Goal: Task Accomplishment & Management: Manage account settings

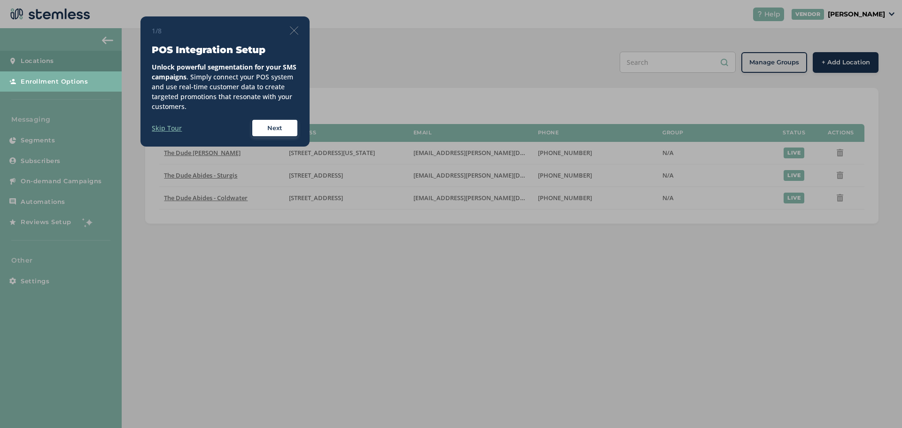
click at [284, 131] on div "Next" at bounding box center [275, 128] width 34 height 9
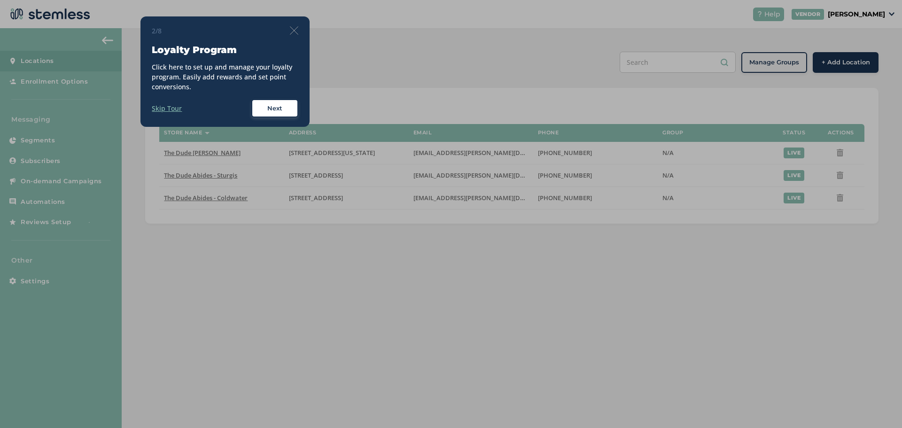
click at [289, 111] on div "Next" at bounding box center [275, 108] width 34 height 9
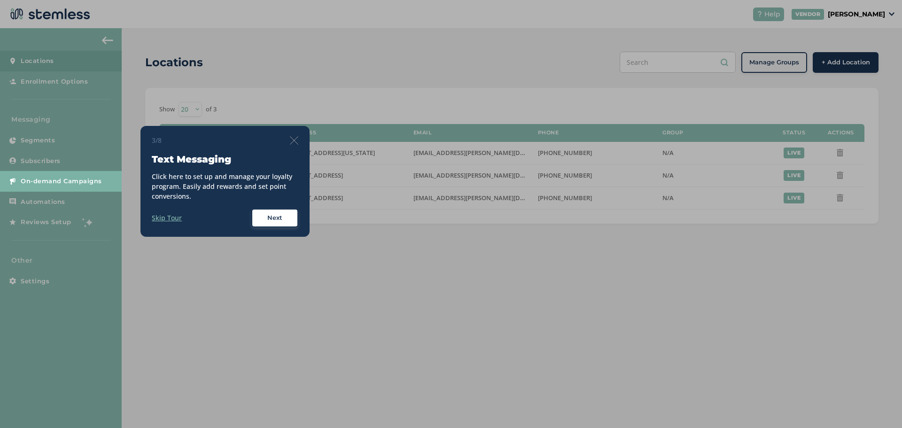
click at [275, 216] on span "Next" at bounding box center [274, 217] width 15 height 9
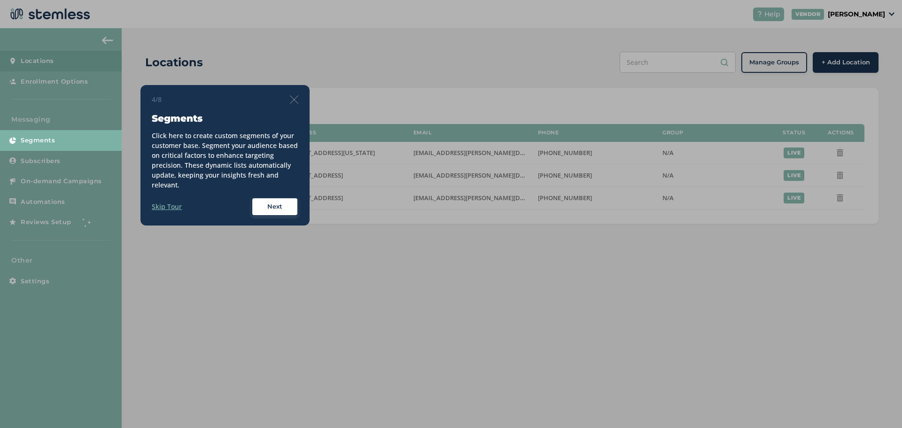
click at [274, 208] on span "Next" at bounding box center [274, 206] width 15 height 9
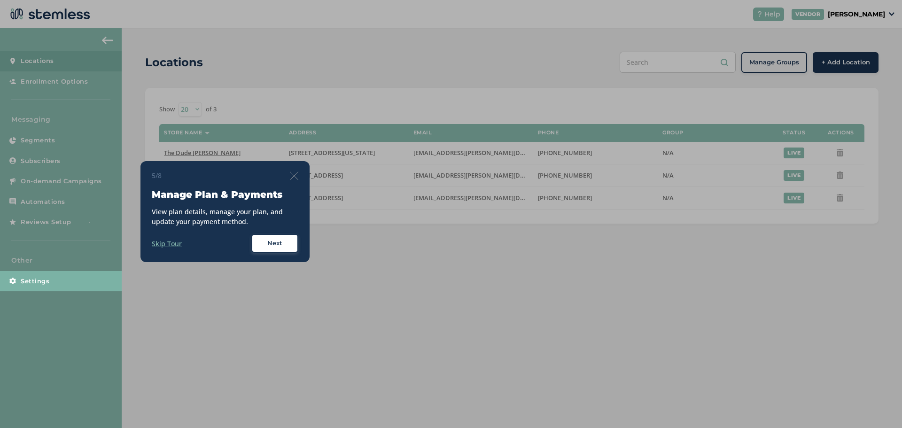
click at [277, 235] on button "Next" at bounding box center [274, 243] width 47 height 19
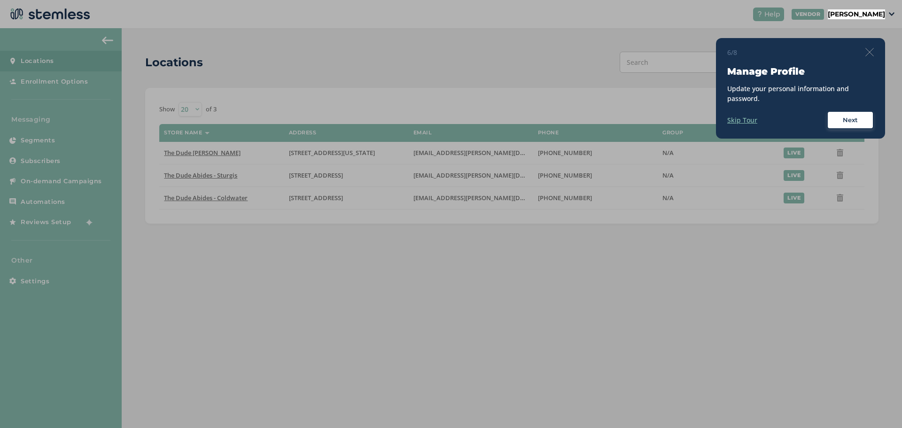
click at [858, 121] on div "Next" at bounding box center [850, 120] width 34 height 9
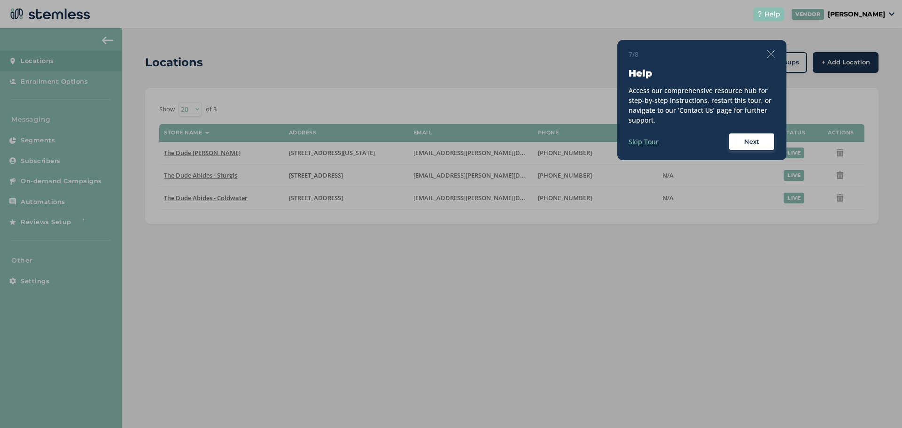
click at [764, 144] on div "Next" at bounding box center [751, 141] width 34 height 9
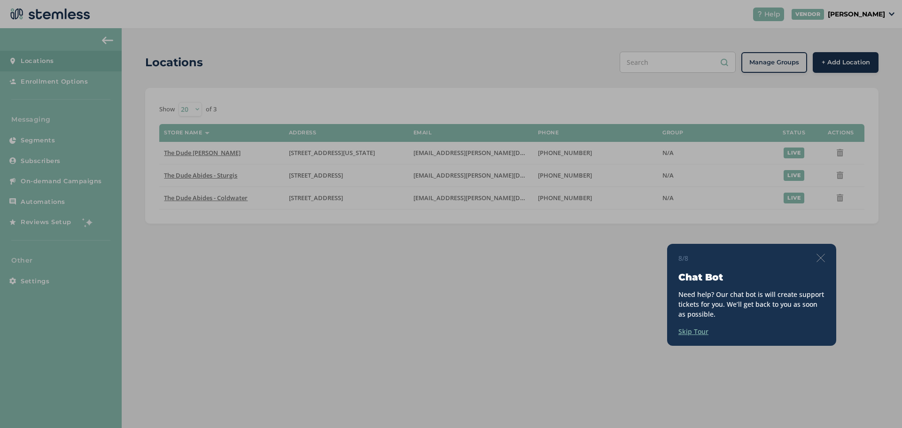
click at [820, 257] on img at bounding box center [820, 258] width 8 height 8
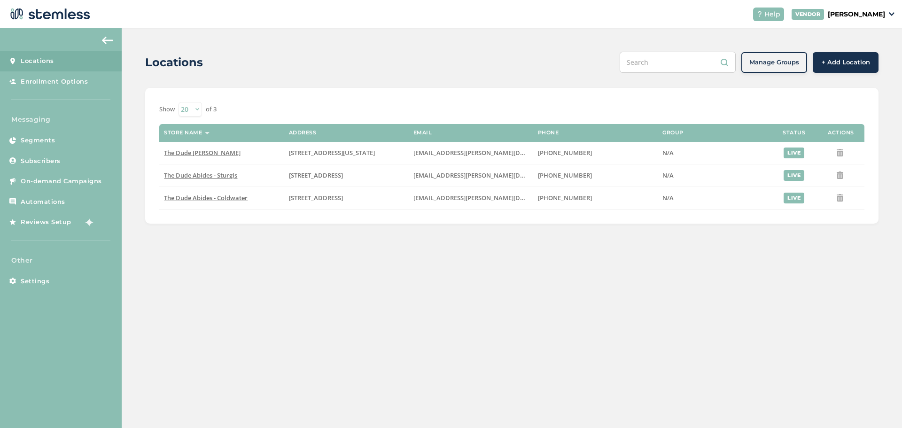
click at [42, 265] on div "Other Settings" at bounding box center [61, 273] width 122 height 36
click at [15, 262] on p "Other" at bounding box center [61, 260] width 122 height 10
click at [42, 282] on span "Settings" at bounding box center [35, 281] width 29 height 9
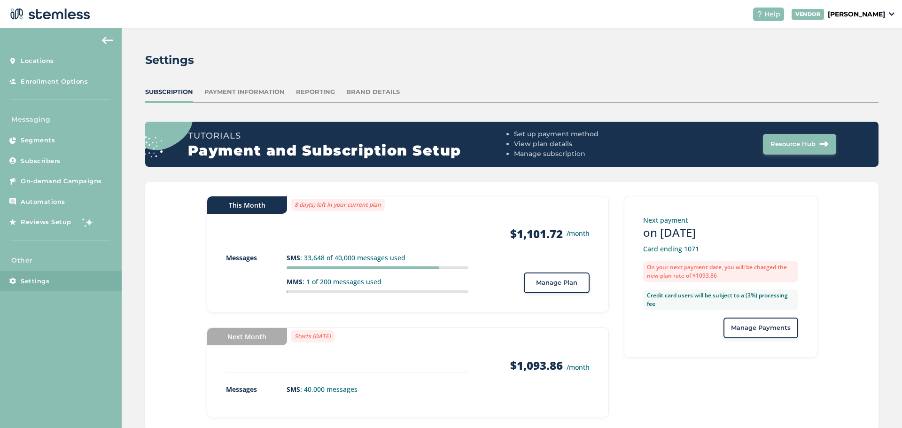
click at [318, 91] on div "Reporting" at bounding box center [315, 91] width 39 height 9
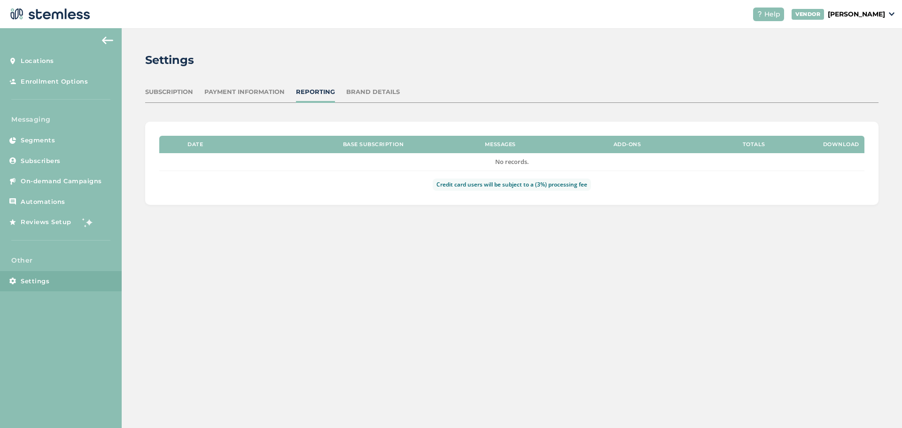
click at [267, 91] on div "Payment Information" at bounding box center [244, 91] width 80 height 9
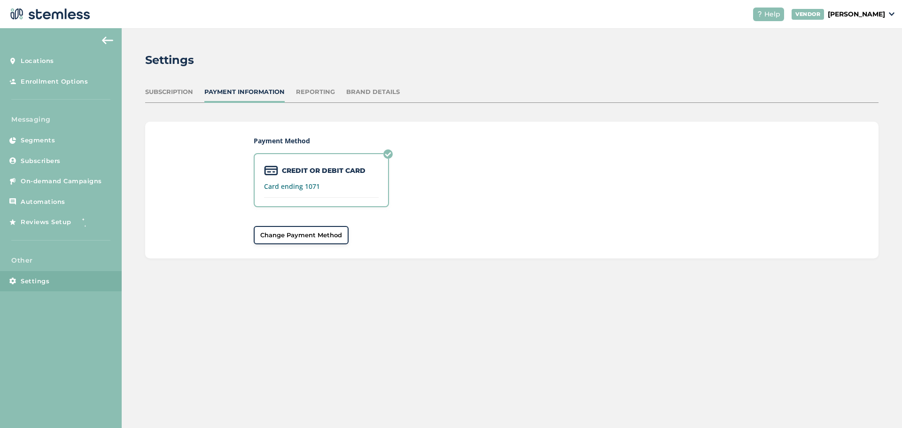
click at [170, 92] on div "Subscription" at bounding box center [169, 91] width 48 height 9
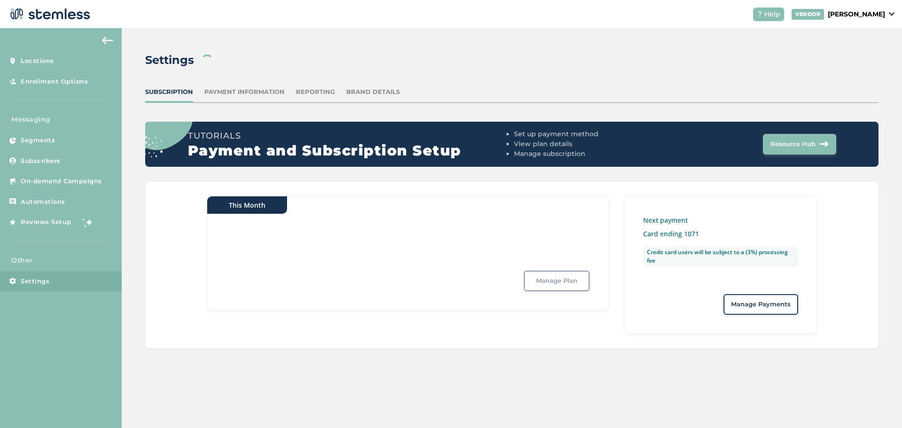
click at [368, 96] on div "Brand Details" at bounding box center [373, 91] width 54 height 9
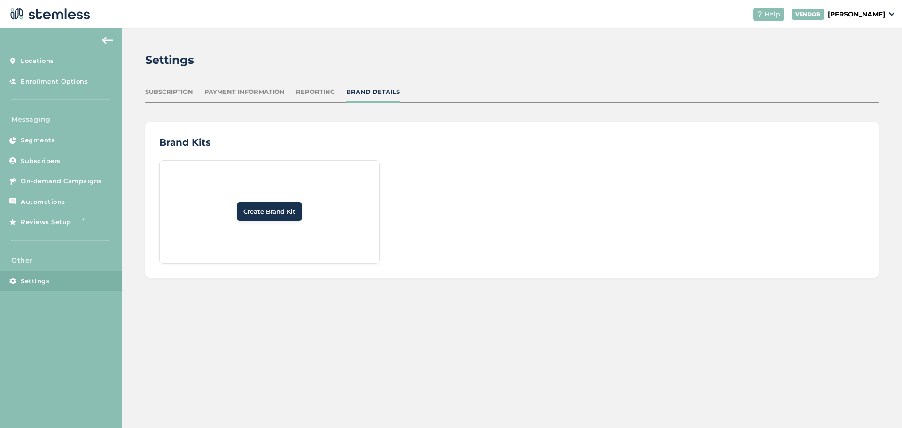
click at [888, 17] on div "VENDOR [PERSON_NAME]" at bounding box center [842, 14] width 103 height 11
click at [163, 91] on div "Subscription" at bounding box center [169, 91] width 48 height 9
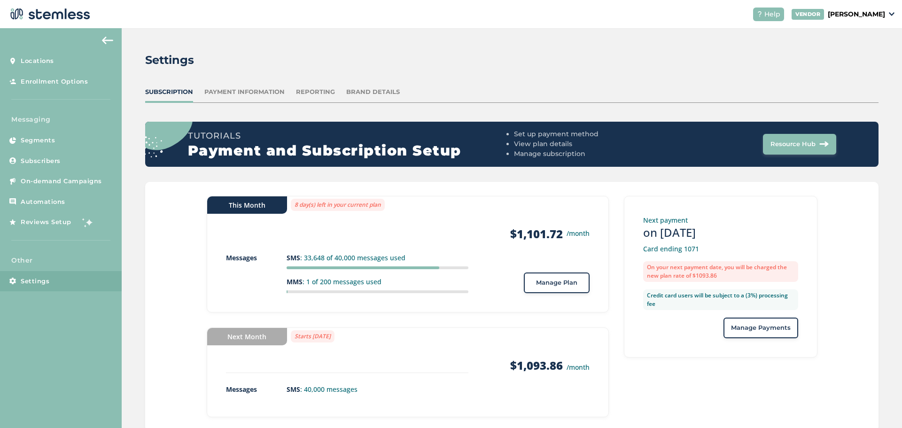
click at [318, 92] on div "Reporting" at bounding box center [315, 91] width 39 height 9
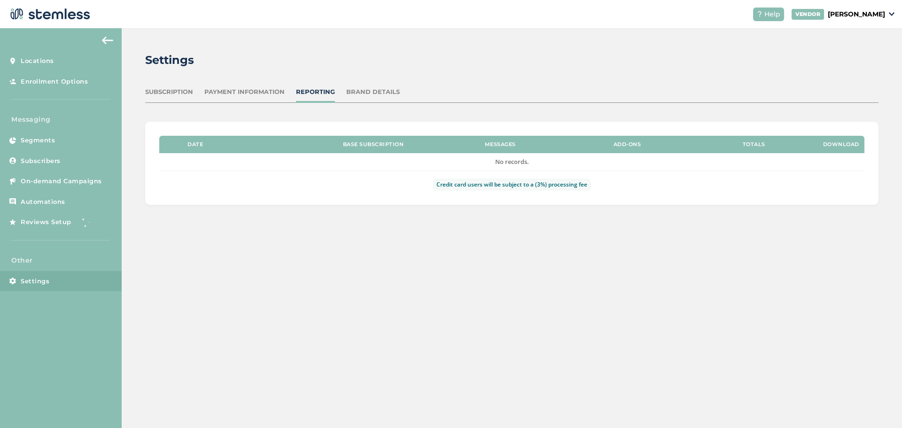
click at [363, 92] on div "Brand Details" at bounding box center [373, 91] width 54 height 9
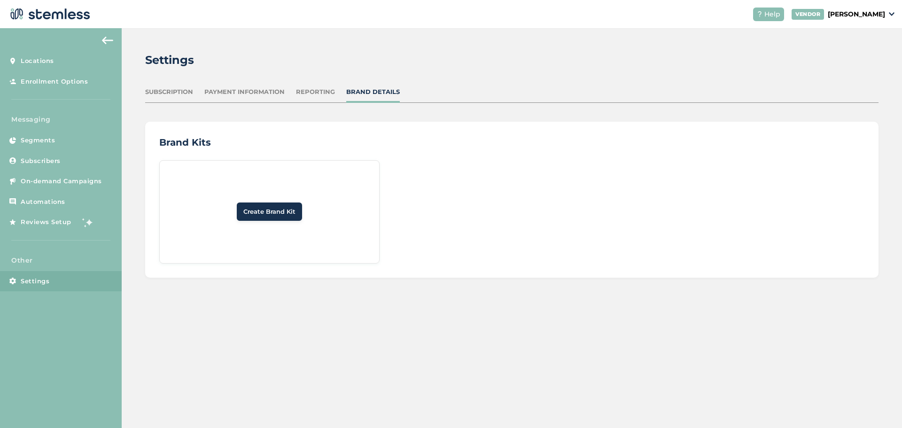
click at [871, 15] on p "[PERSON_NAME]" at bounding box center [855, 14] width 57 height 10
click at [867, 49] on link "Profile" at bounding box center [861, 50] width 46 height 9
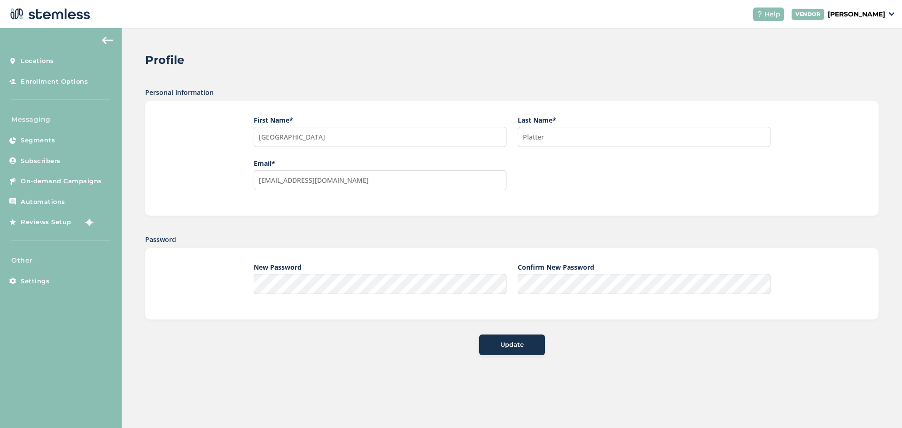
click at [112, 39] on img at bounding box center [107, 41] width 11 height 8
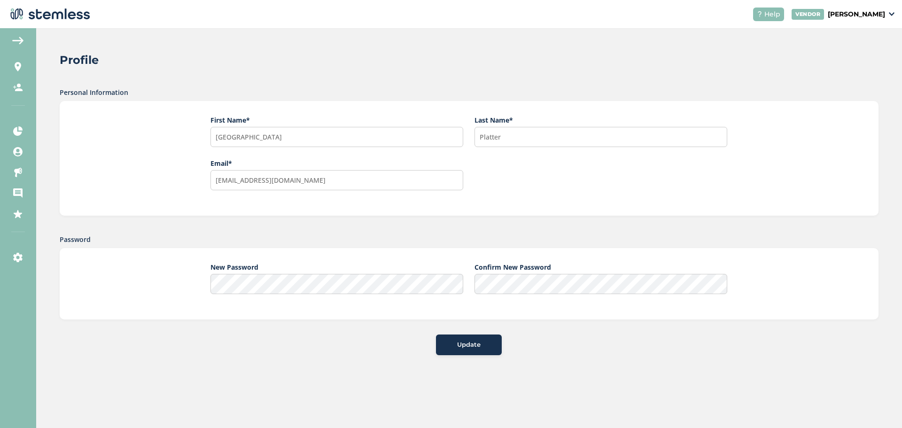
click at [19, 44] on img at bounding box center [17, 41] width 11 height 8
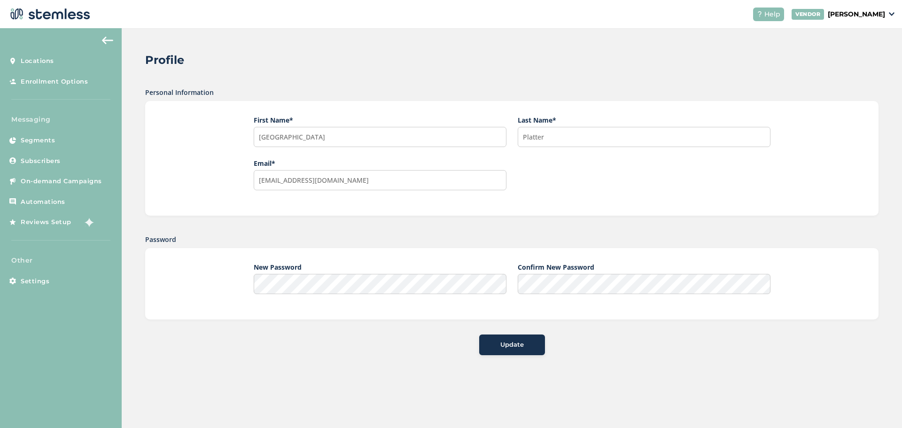
click at [56, 11] on img at bounding box center [49, 14] width 83 height 19
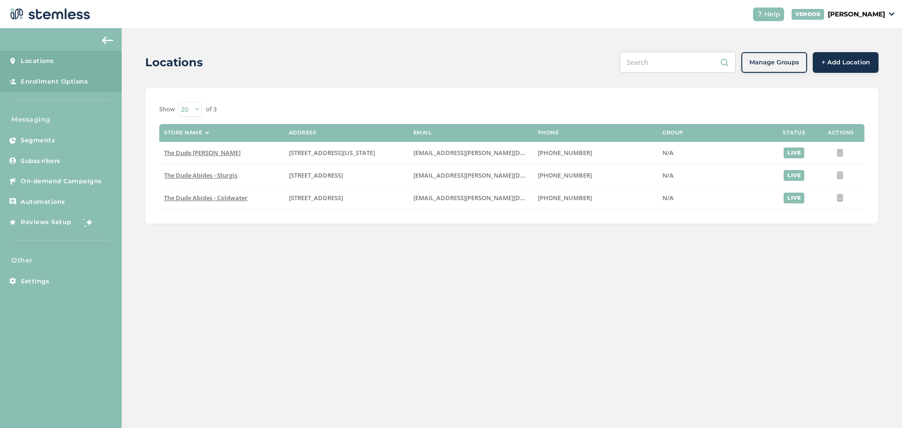
click at [91, 83] on link "Enrollment Options" at bounding box center [61, 81] width 122 height 21
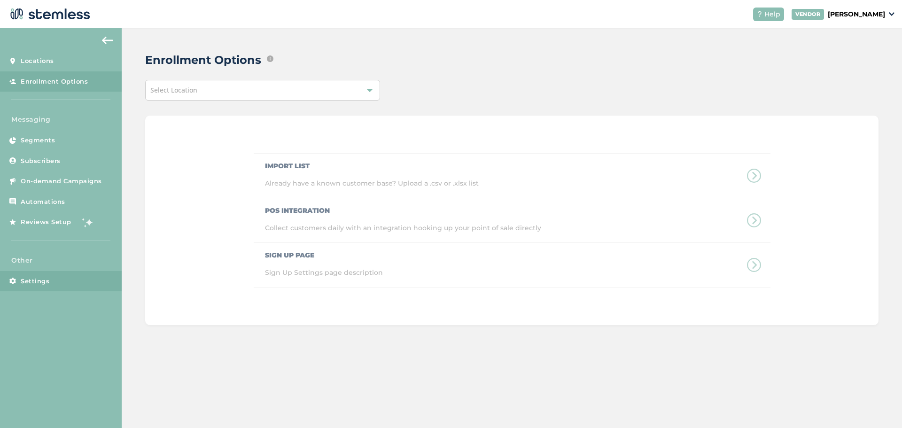
click at [41, 284] on span "Settings" at bounding box center [35, 281] width 29 height 9
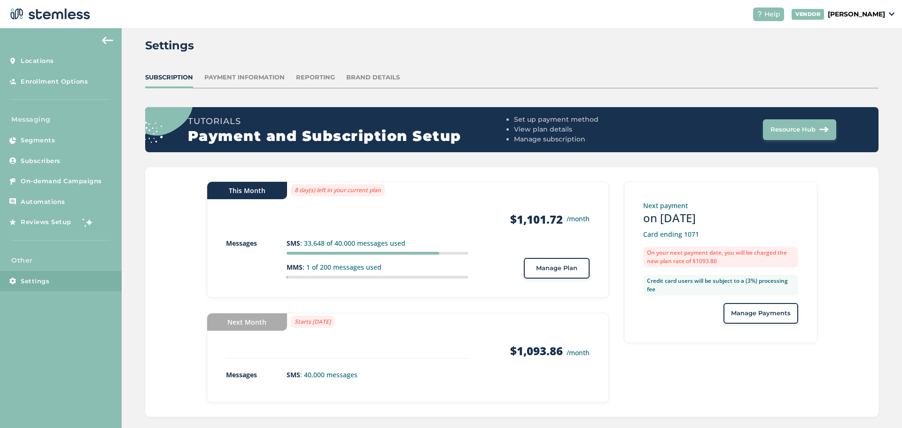
scroll to position [27, 0]
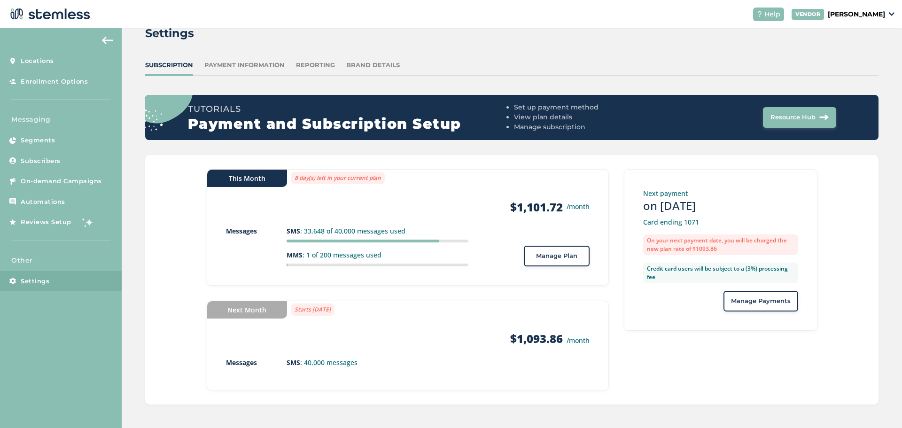
click at [277, 64] on div "Payment Information" at bounding box center [244, 65] width 80 height 9
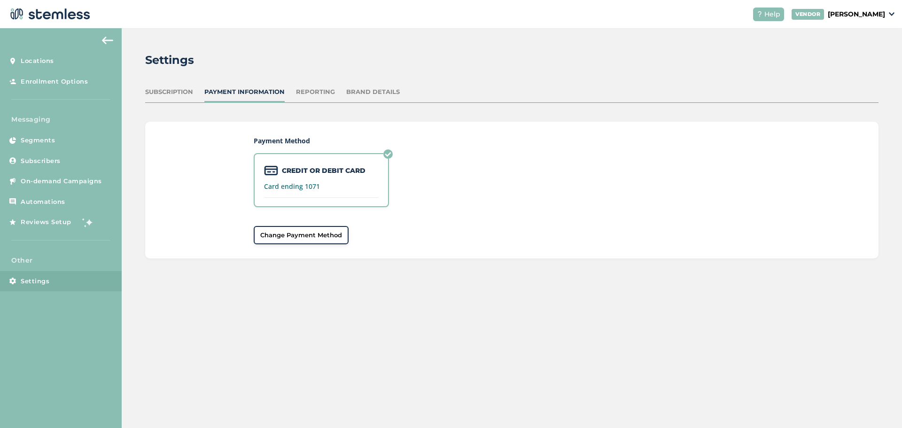
click at [322, 94] on div "Reporting" at bounding box center [315, 91] width 39 height 9
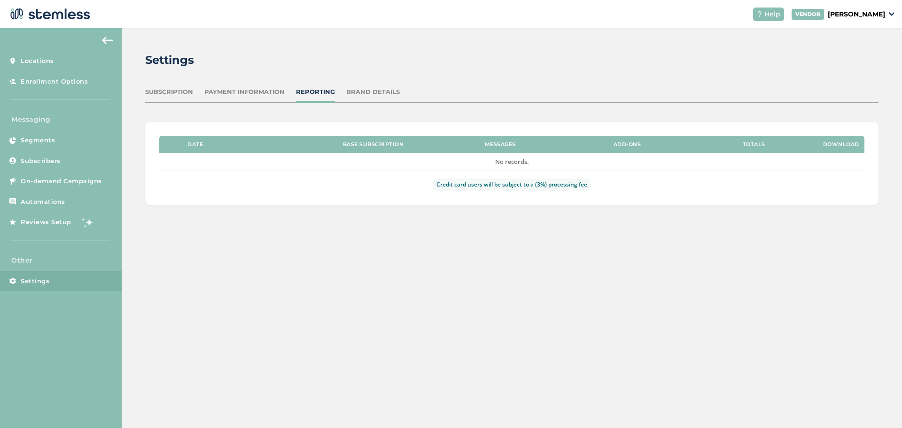
click at [382, 91] on div "Brand Details" at bounding box center [373, 91] width 54 height 9
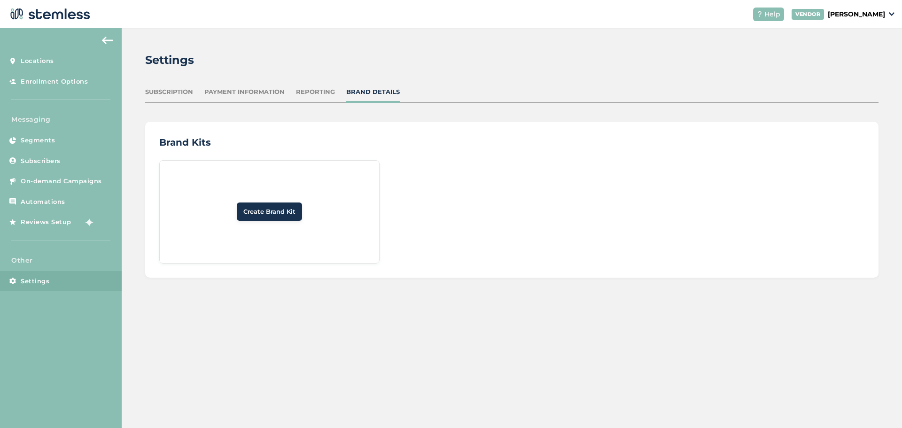
click at [306, 95] on div "Reporting" at bounding box center [315, 91] width 39 height 9
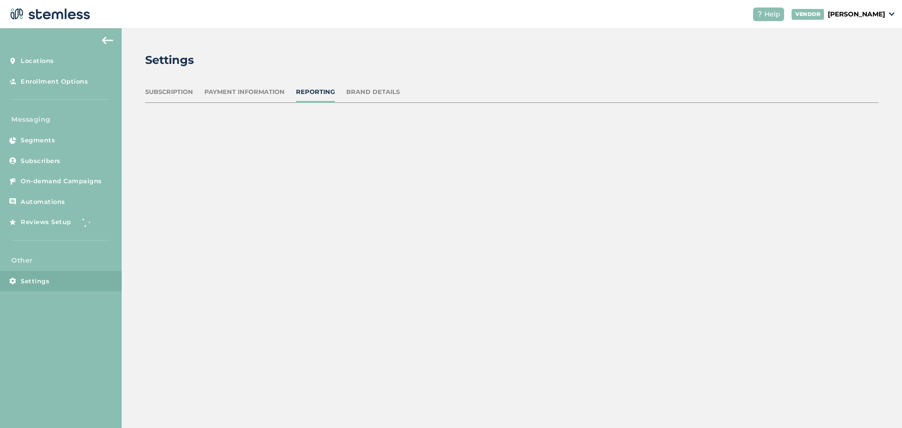
click at [227, 91] on div "Payment Information" at bounding box center [244, 91] width 80 height 9
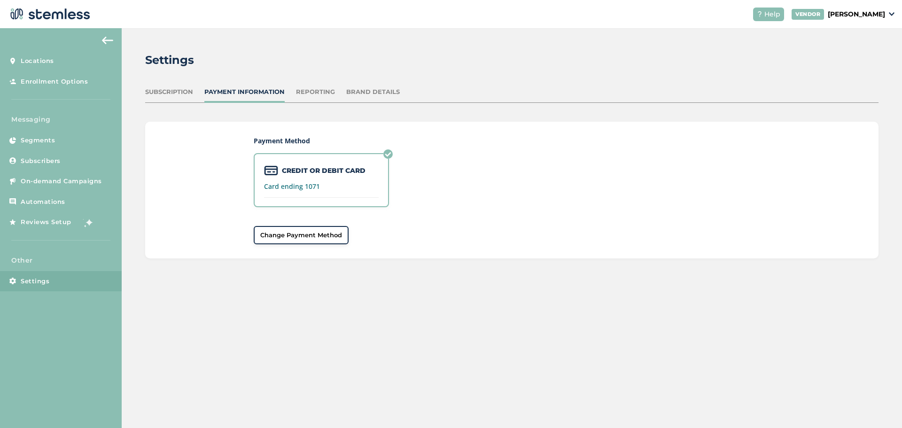
click at [633, 296] on div "Settings Subscription Payment Information Reporting Brand Details Payment Metho…" at bounding box center [512, 228] width 780 height 400
click at [168, 94] on div "Subscription" at bounding box center [169, 91] width 48 height 9
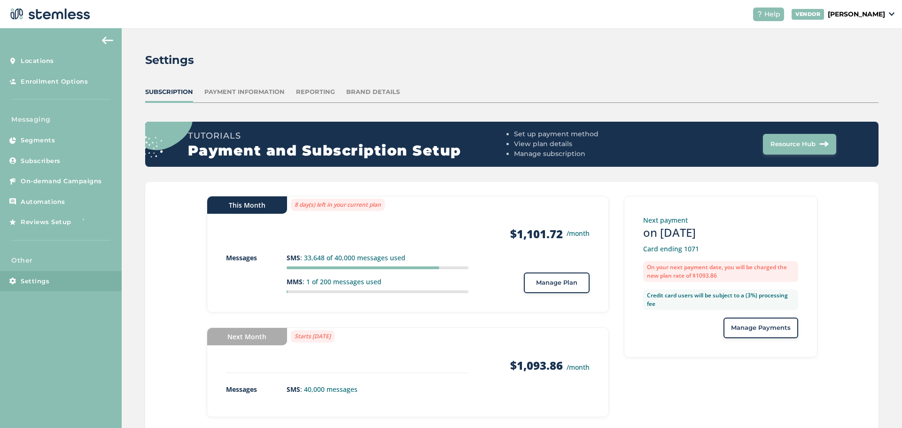
click at [788, 141] on span "Resource Hub" at bounding box center [792, 143] width 45 height 9
click at [425, 59] on div "Settings" at bounding box center [508, 60] width 726 height 17
click at [84, 87] on link "Enrollment Options" at bounding box center [61, 81] width 122 height 21
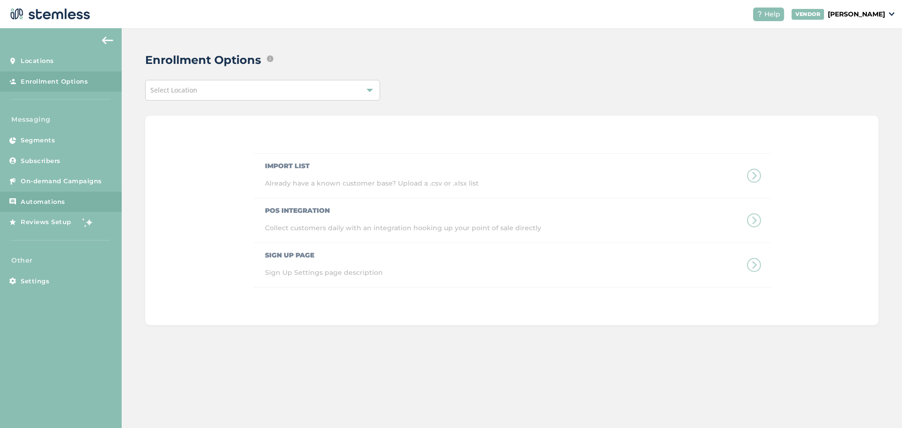
click at [45, 206] on span "Automations" at bounding box center [43, 201] width 45 height 9
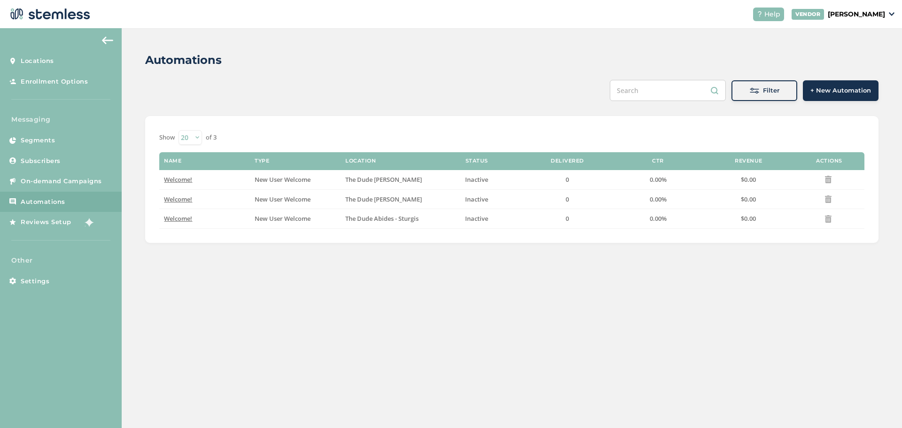
click at [893, 13] on img at bounding box center [891, 14] width 6 height 4
click at [872, 33] on link "Go to Website" at bounding box center [861, 33] width 46 height 9
drag, startPoint x: 234, startPoint y: 311, endPoint x: 229, endPoint y: 320, distance: 10.1
click at [237, 324] on div "Automations Filter + New Automation Show 20 50 100 of 3 Name Type Location Stat…" at bounding box center [512, 228] width 780 height 400
click at [55, 280] on link "Settings" at bounding box center [61, 281] width 122 height 21
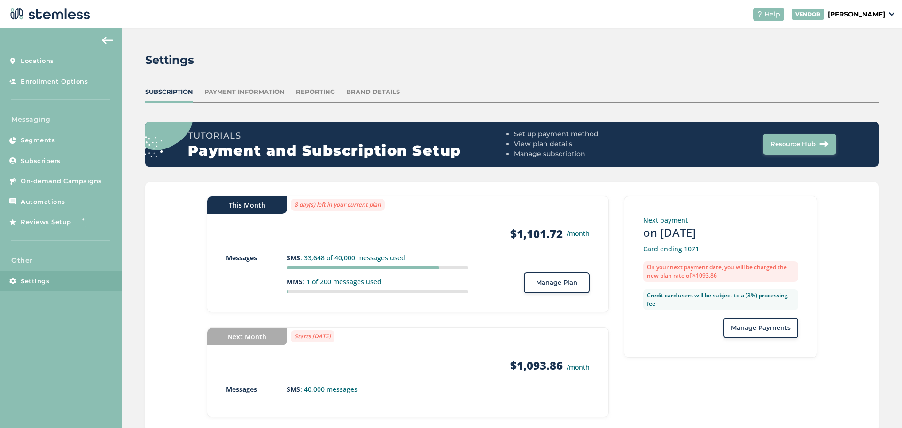
scroll to position [27, 0]
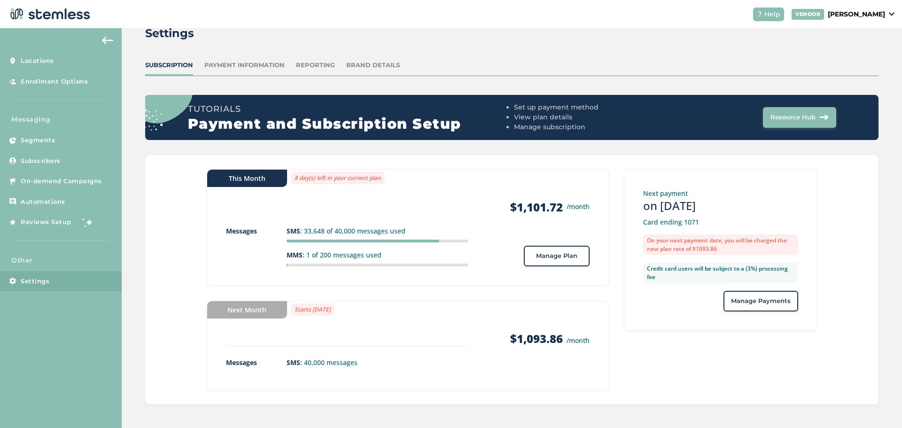
click at [765, 302] on span "Manage Payments" at bounding box center [761, 300] width 60 height 9
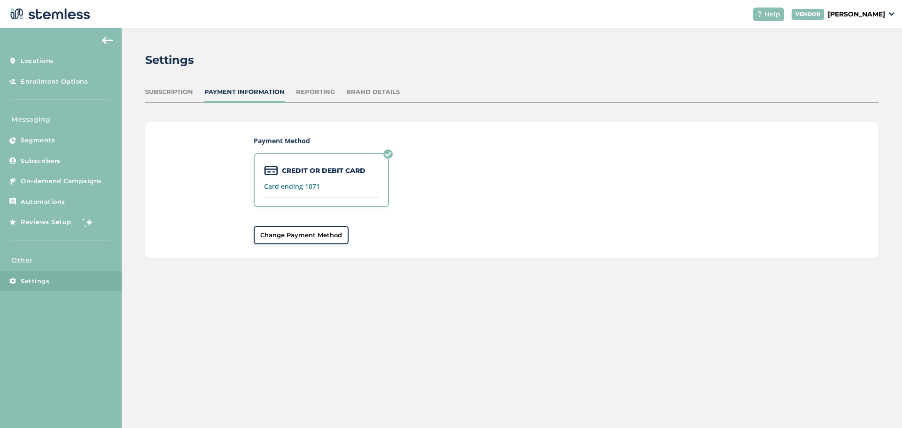
click at [165, 94] on div "Subscription" at bounding box center [169, 91] width 48 height 9
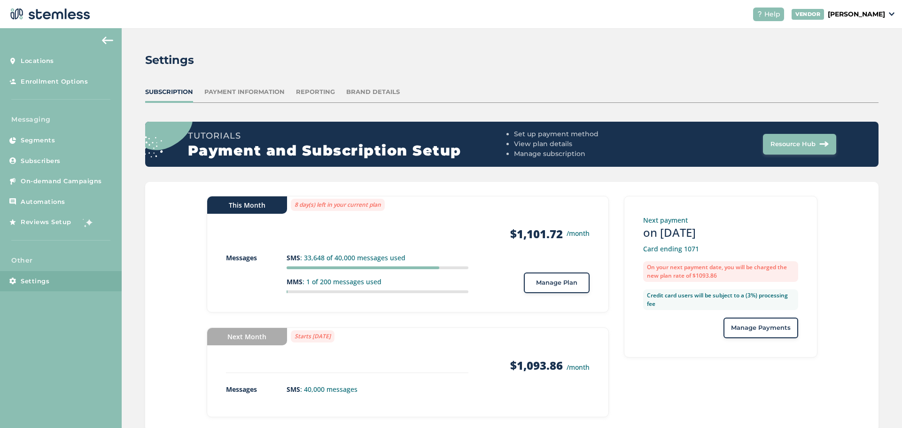
click at [560, 278] on span "Manage Plan" at bounding box center [556, 282] width 41 height 9
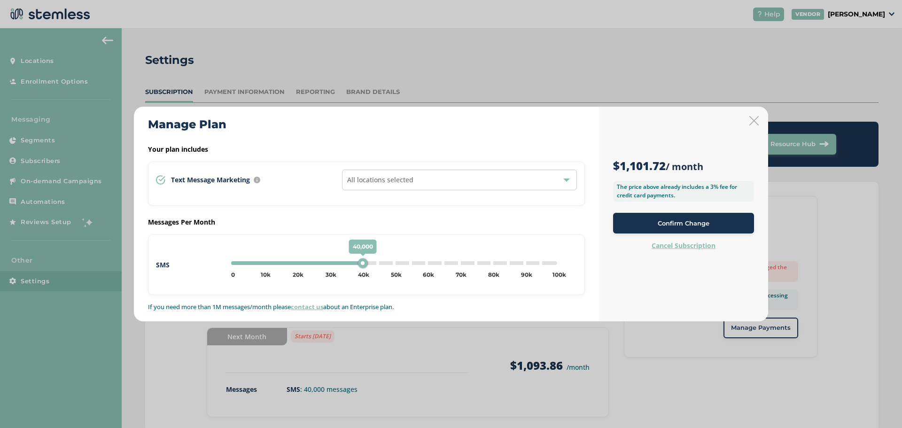
click at [749, 120] on div "$1,101.72 / month The price above already includes a 3% fee for credit card pay…" at bounding box center [683, 214] width 169 height 215
click at [757, 118] on icon at bounding box center [753, 120] width 9 height 9
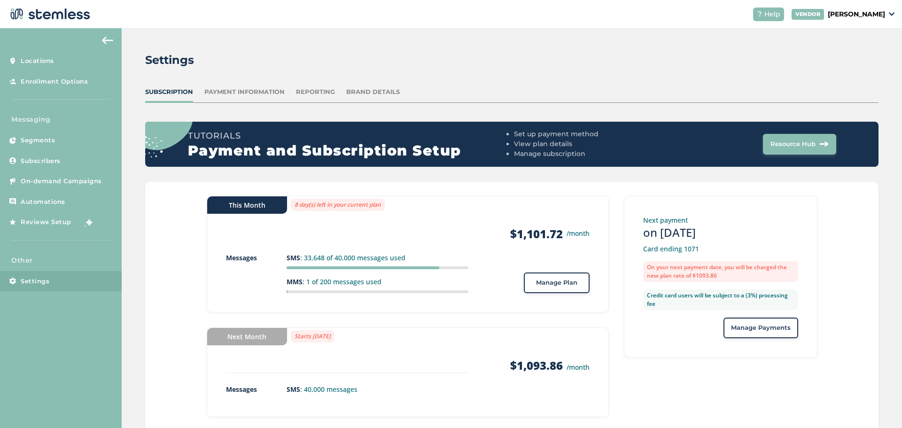
click at [259, 88] on div "Payment Information" at bounding box center [244, 91] width 80 height 9
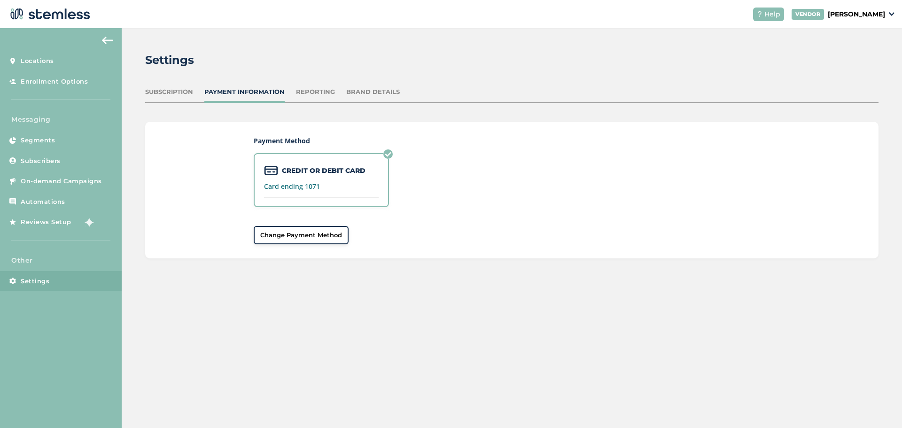
drag, startPoint x: 307, startPoint y: 91, endPoint x: 311, endPoint y: 92, distance: 4.8
click at [308, 92] on div "Reporting" at bounding box center [315, 91] width 39 height 9
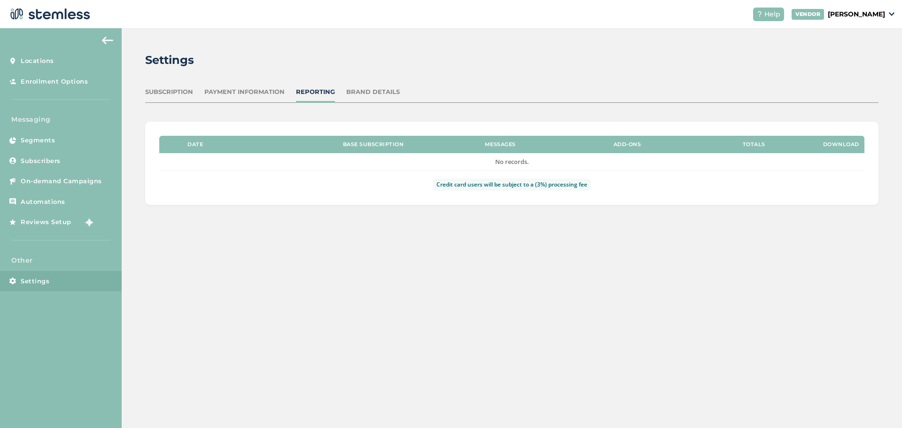
click at [386, 108] on div "Date Base Subscription Messages Add-Ons Totals Download No records. Credit card…" at bounding box center [511, 154] width 733 height 102
click at [384, 92] on div "Brand Details" at bounding box center [373, 91] width 54 height 9
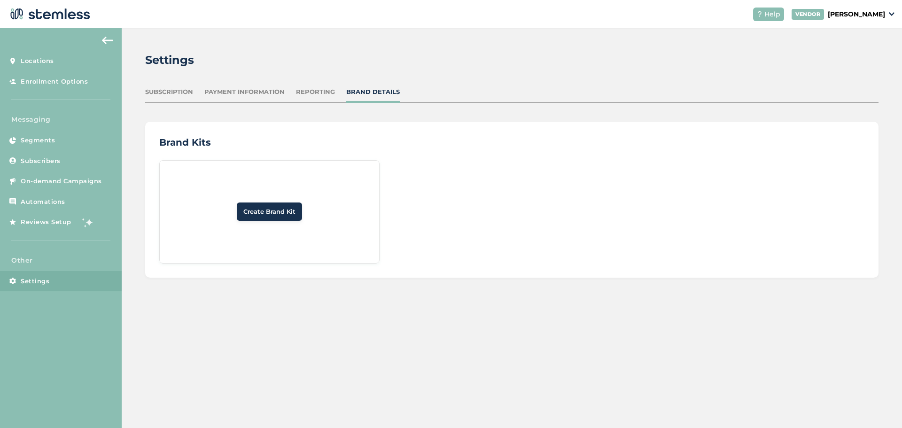
click at [195, 88] on div "Subscription Payment Information Reporting Brand Details" at bounding box center [511, 94] width 733 height 15
click at [188, 91] on div "Subscription" at bounding box center [169, 91] width 48 height 9
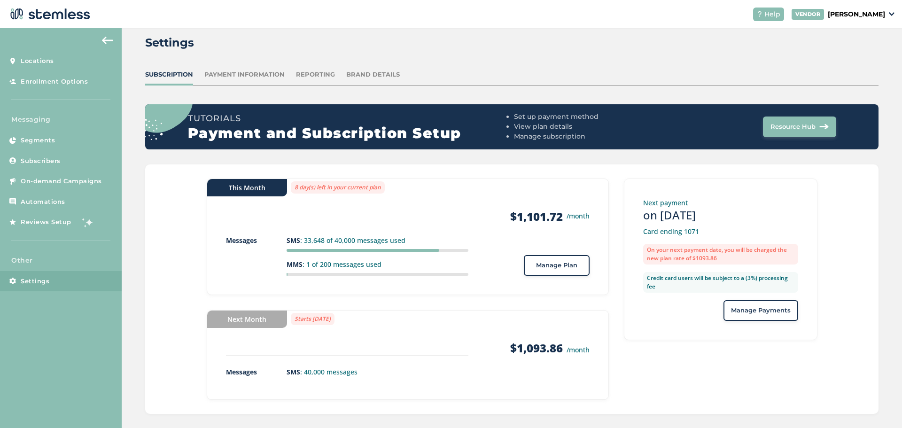
scroll to position [27, 0]
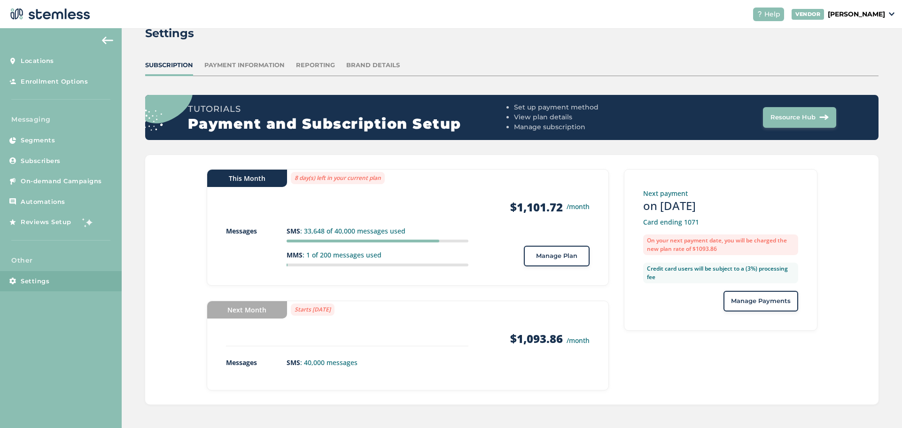
click at [342, 180] on label "8 day(s) left in your current plan" at bounding box center [338, 178] width 94 height 12
click at [350, 179] on label "8 day(s) left in your current plan" at bounding box center [338, 178] width 94 height 12
click at [370, 179] on label "8 day(s) left in your current plan" at bounding box center [338, 178] width 94 height 12
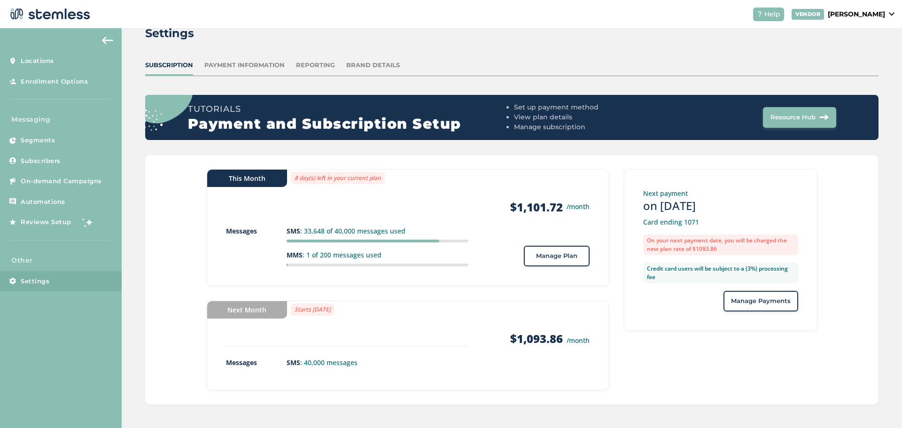
click at [377, 179] on label "8 day(s) left in your current plan" at bounding box center [338, 178] width 94 height 12
click at [404, 182] on div "This Month 8 day(s) left in your current plan Products $1,101.72 /month Message…" at bounding box center [408, 227] width 402 height 116
click at [384, 187] on div "This Month 8 day(s) left in your current plan Products $1,101.72 /month Message…" at bounding box center [408, 227] width 402 height 116
click at [368, 179] on label "8 day(s) left in your current plan" at bounding box center [338, 178] width 94 height 12
click at [366, 174] on label "8 day(s) left in your current plan" at bounding box center [338, 178] width 94 height 12
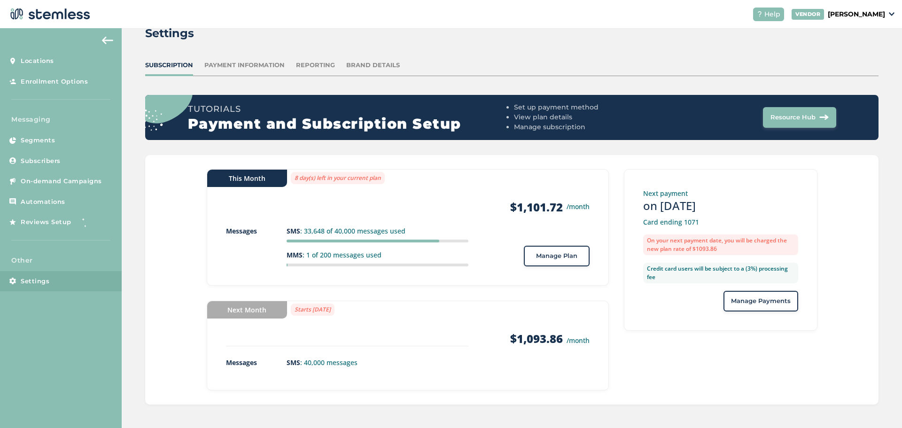
click at [366, 176] on label "8 day(s) left in your current plan" at bounding box center [338, 178] width 94 height 12
click at [314, 174] on label "8 day(s) left in your current plan" at bounding box center [338, 178] width 94 height 12
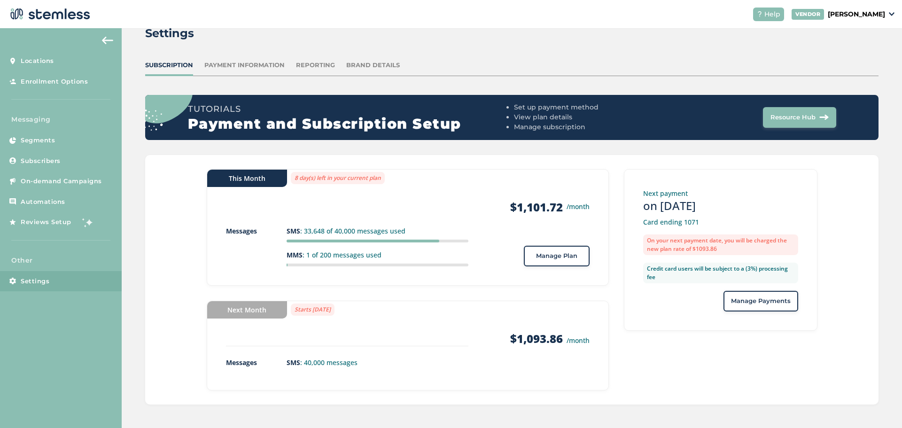
click at [263, 178] on div "This Month" at bounding box center [247, 178] width 80 height 17
click at [42, 77] on span "Enrollment Options" at bounding box center [54, 81] width 67 height 9
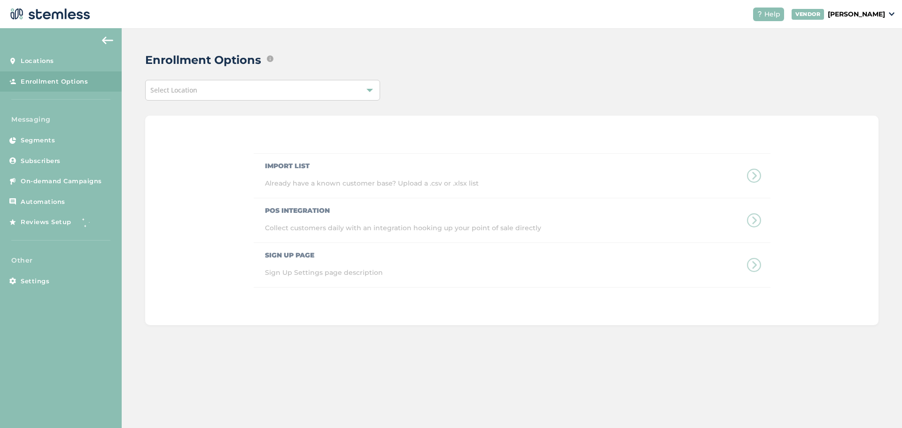
click at [311, 97] on div "Select Location" at bounding box center [262, 90] width 235 height 21
click at [338, 92] on div "Select Location" at bounding box center [262, 90] width 235 height 21
click at [474, 79] on div "Enrollment Options Edit ways that text message marketing subscribers and/or loy…" at bounding box center [512, 188] width 780 height 320
click at [49, 57] on span "Locations" at bounding box center [37, 60] width 33 height 9
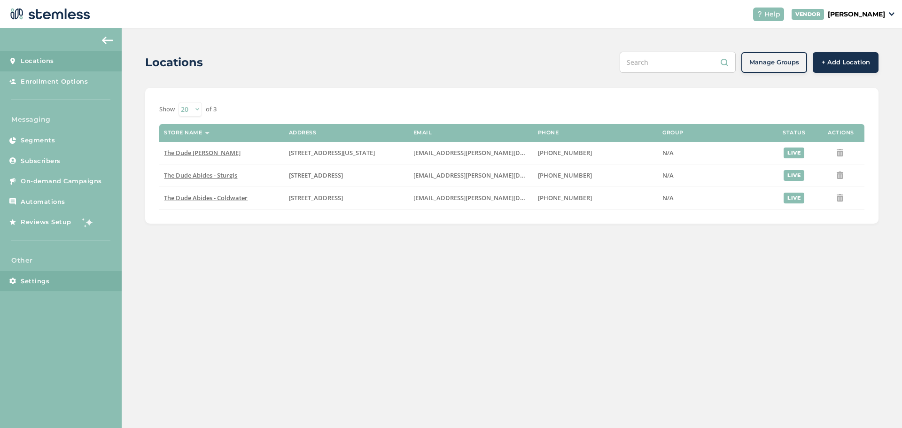
click at [36, 283] on span "Settings" at bounding box center [35, 281] width 29 height 9
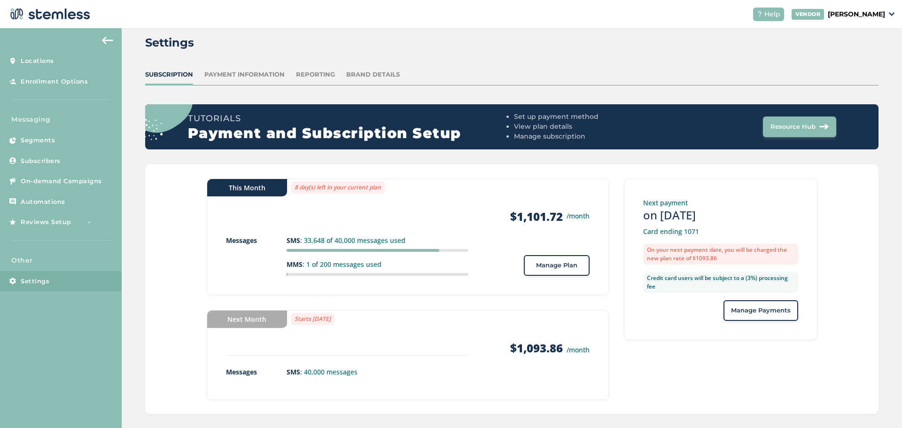
scroll to position [27, 0]
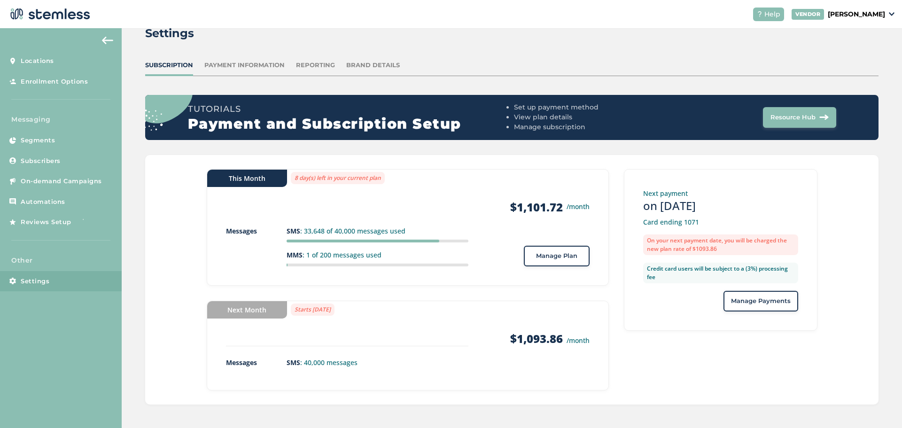
click at [433, 297] on div "This Month 8 day(s) left in your current plan Products $1,101.72 /month Message…" at bounding box center [408, 279] width 402 height 221
click at [533, 218] on div "This Month 8 day(s) left in your current plan Products $1,101.72 /month Message…" at bounding box center [407, 233] width 363 height 67
click at [540, 203] on strong "$1,101.72" at bounding box center [536, 207] width 53 height 15
click at [555, 116] on li "View plan details" at bounding box center [593, 117] width 159 height 10
click at [804, 117] on span "Resource Hub" at bounding box center [792, 117] width 45 height 9
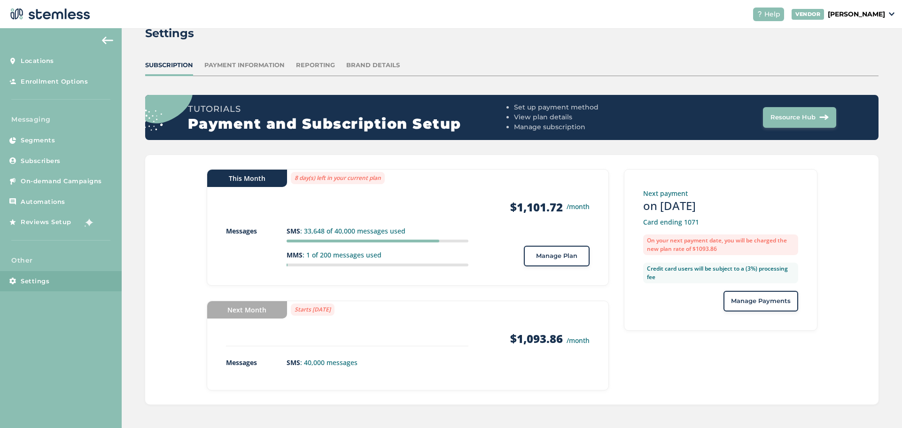
click at [890, 15] on img at bounding box center [891, 14] width 6 height 4
click at [859, 47] on link "Profile" at bounding box center [861, 50] width 46 height 9
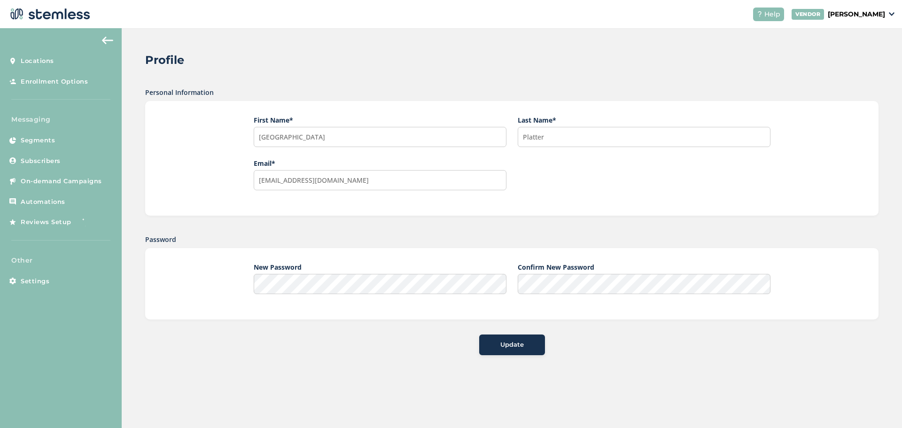
click at [861, 18] on p "[PERSON_NAME]" at bounding box center [855, 14] width 57 height 10
click at [872, 31] on link "Go to Website" at bounding box center [861, 33] width 46 height 9
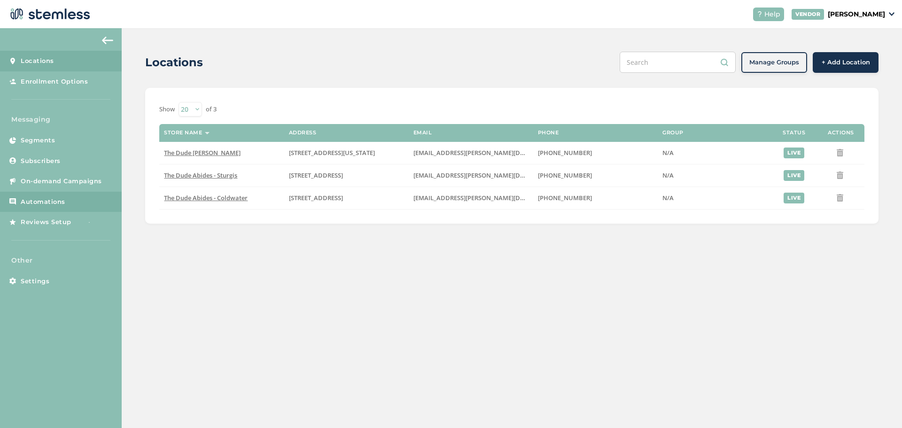
click at [69, 195] on link "Automations" at bounding box center [61, 202] width 122 height 21
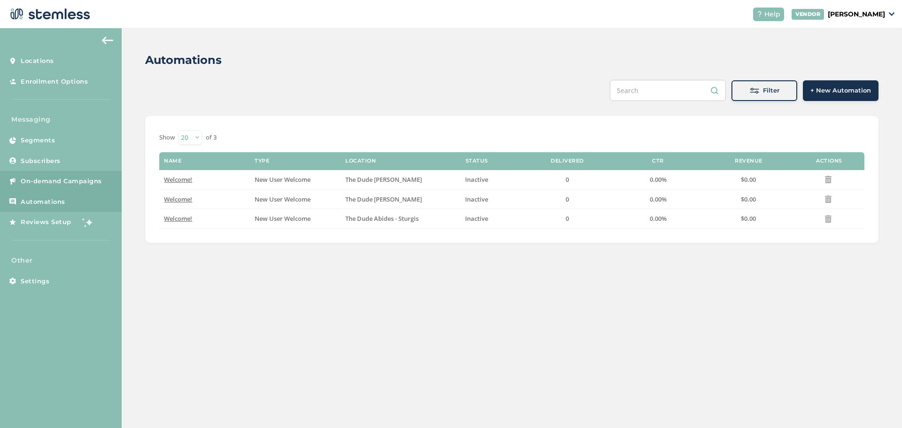
click at [66, 180] on span "On-demand Campaigns" at bounding box center [61, 181] width 81 height 9
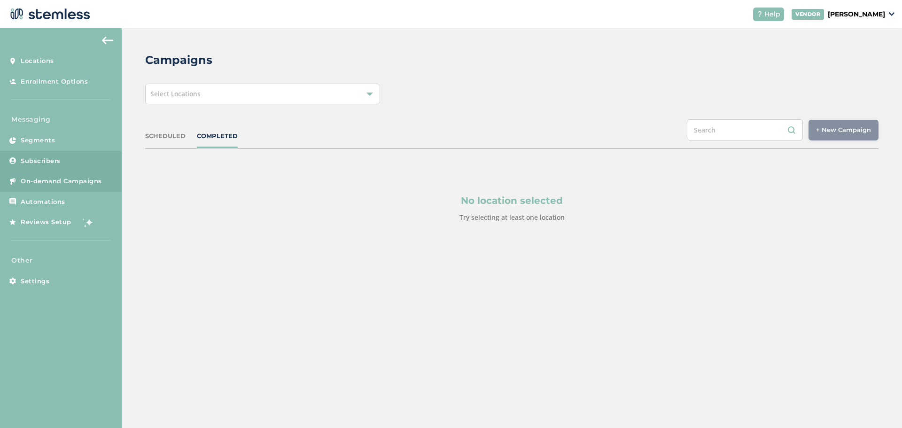
click at [58, 164] on span "Subscribers" at bounding box center [41, 160] width 40 height 9
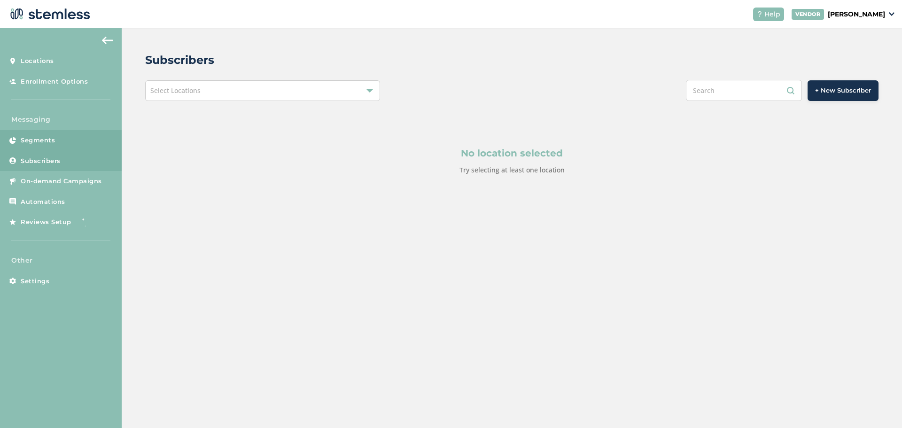
click at [57, 145] on link "Segments" at bounding box center [61, 140] width 122 height 21
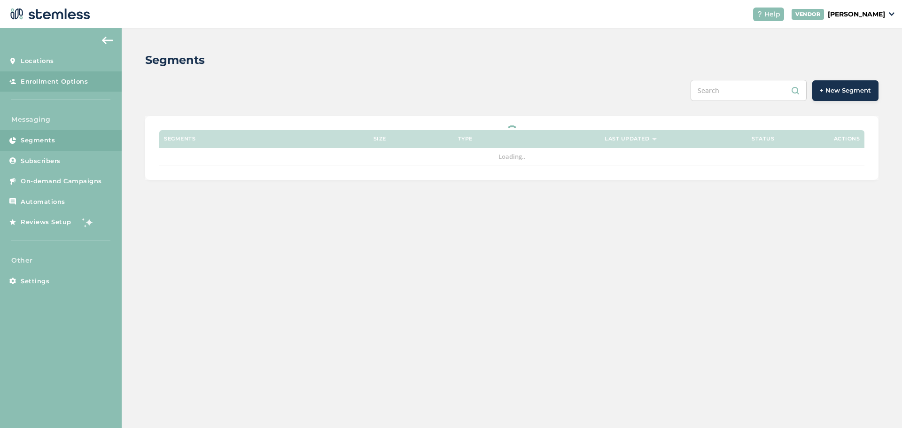
click at [59, 77] on span "Enrollment Options" at bounding box center [54, 81] width 67 height 9
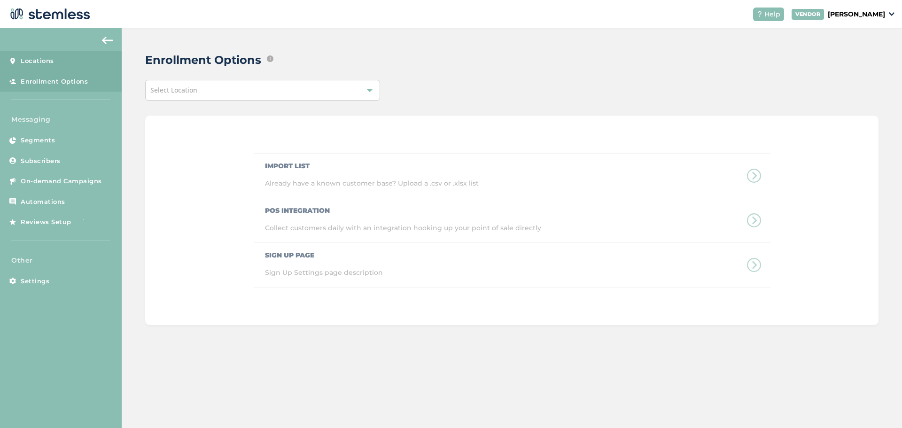
click at [56, 60] on link "Locations" at bounding box center [61, 61] width 122 height 21
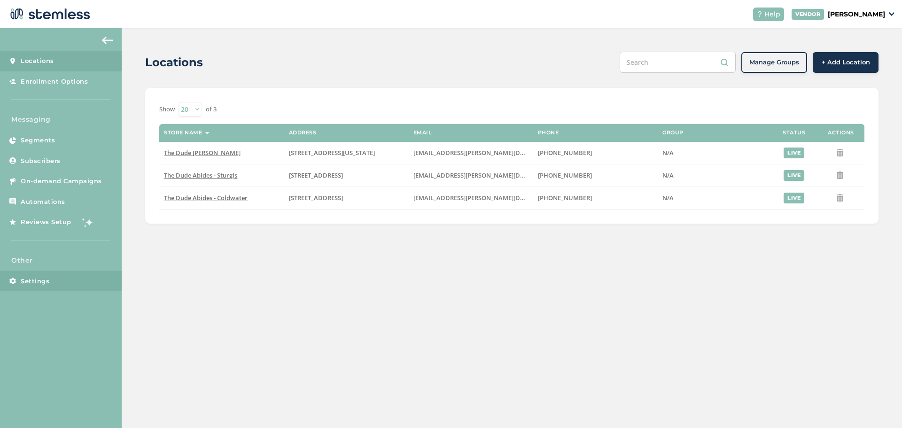
click at [24, 283] on span "Settings" at bounding box center [35, 281] width 29 height 9
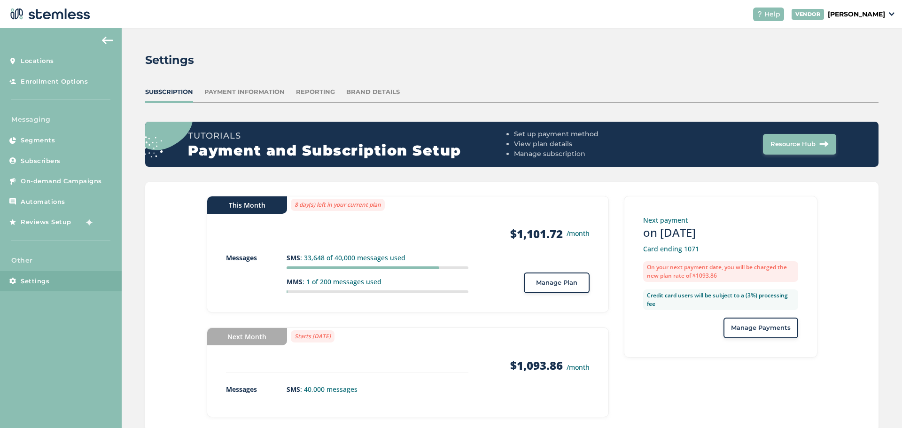
scroll to position [27, 0]
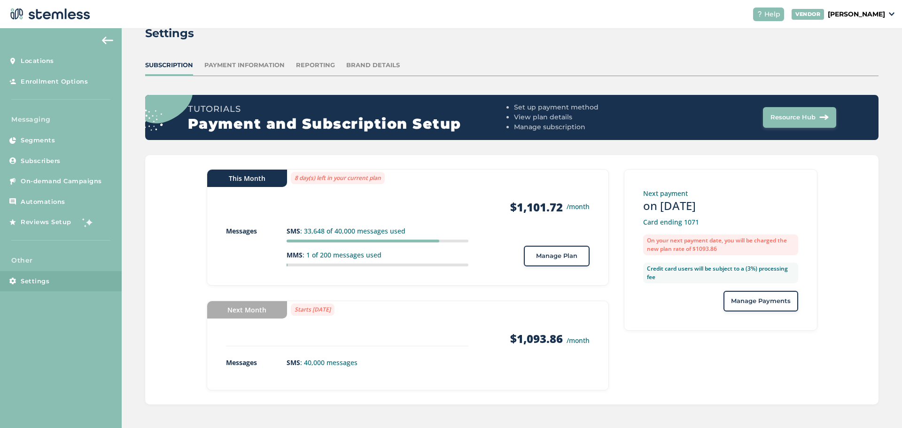
click at [751, 309] on button "Manage Payments" at bounding box center [760, 301] width 75 height 21
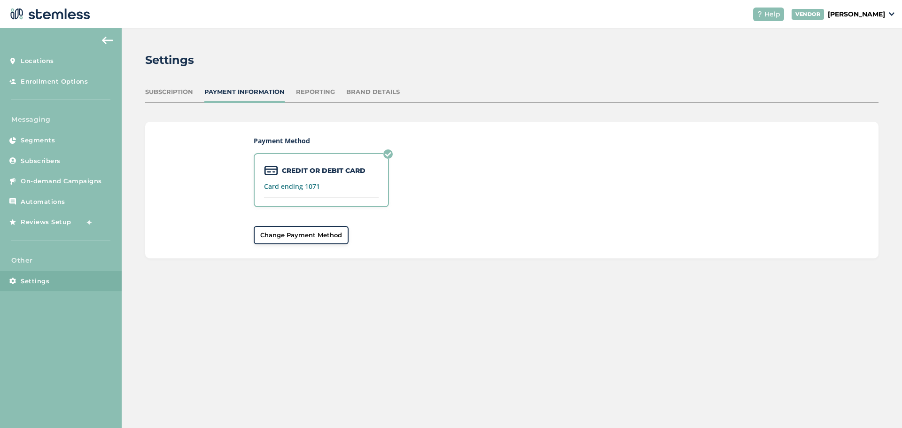
click at [299, 93] on div "Reporting" at bounding box center [315, 91] width 39 height 9
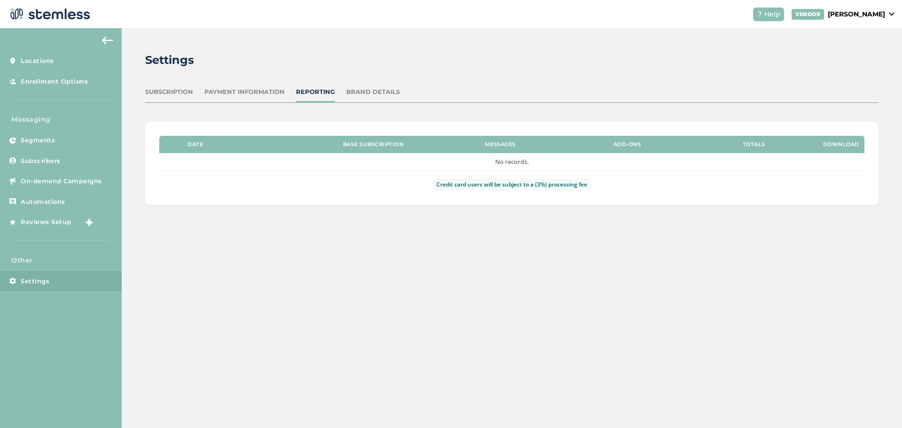
click at [353, 94] on div "Brand Details" at bounding box center [373, 91] width 54 height 9
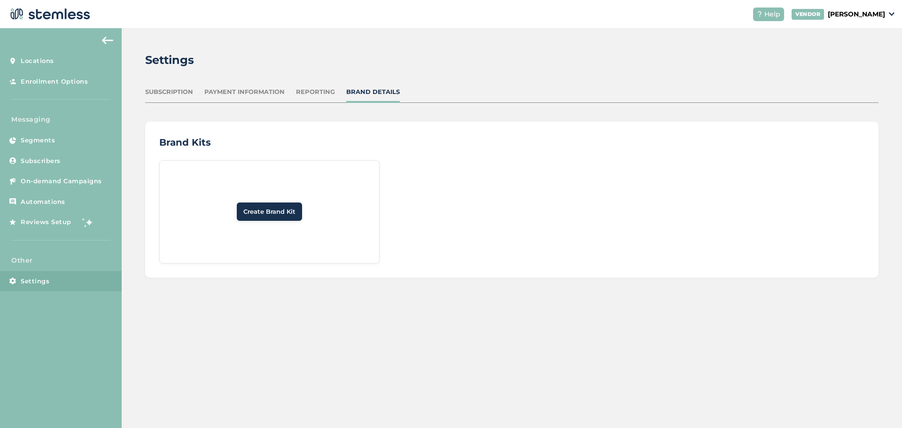
click at [178, 94] on div "Subscription" at bounding box center [169, 91] width 48 height 9
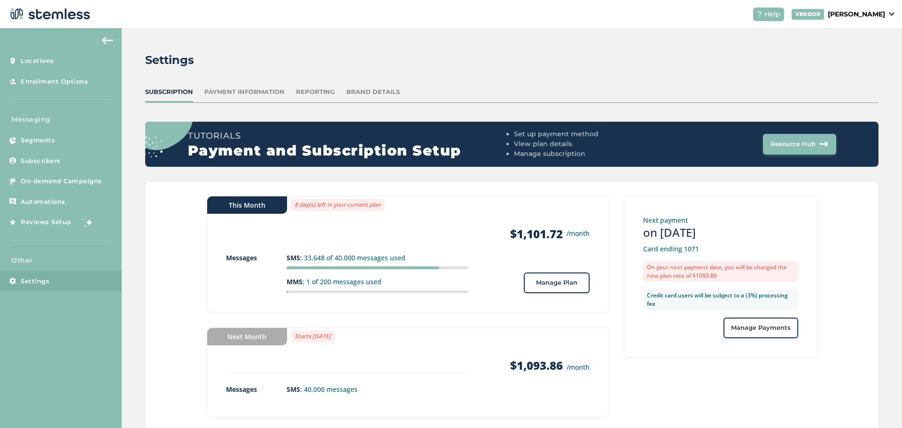
click at [566, 282] on span "Manage Plan" at bounding box center [556, 282] width 41 height 9
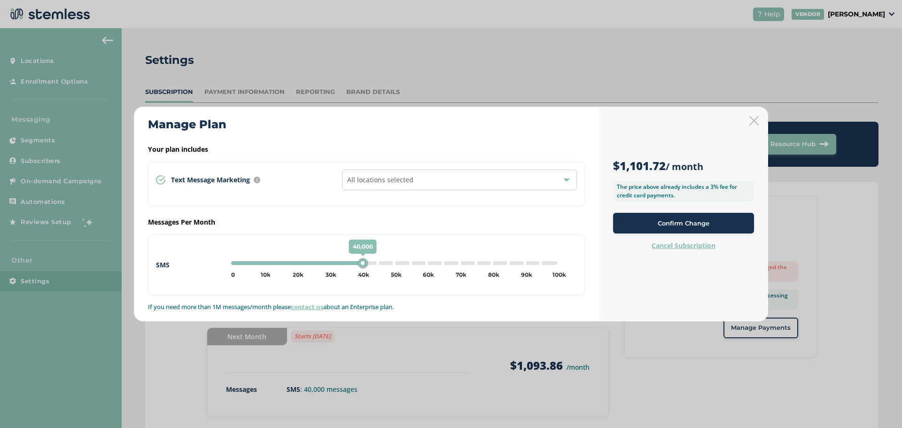
click at [750, 121] on icon at bounding box center [753, 120] width 9 height 9
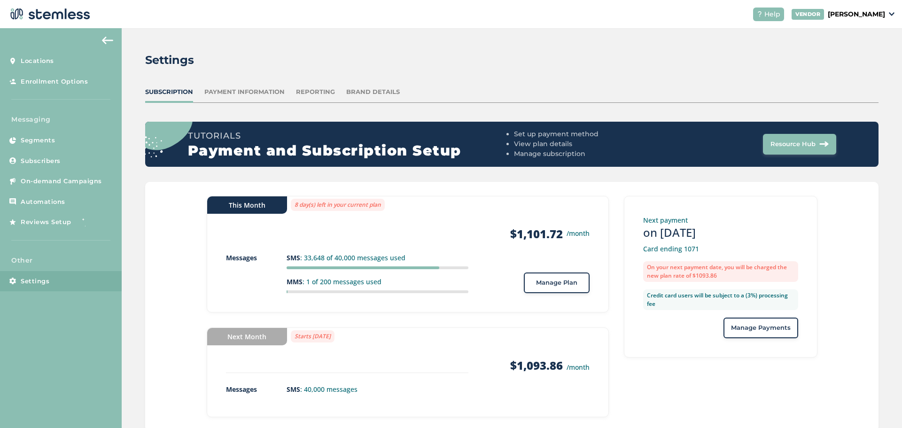
click at [849, 13] on p "[PERSON_NAME]" at bounding box center [855, 14] width 57 height 10
click at [801, 58] on div "Settings" at bounding box center [508, 60] width 726 height 17
click at [861, 19] on p "[PERSON_NAME]" at bounding box center [855, 14] width 57 height 10
click at [755, 65] on div "Settings" at bounding box center [508, 60] width 726 height 17
